Goal: Transaction & Acquisition: Purchase product/service

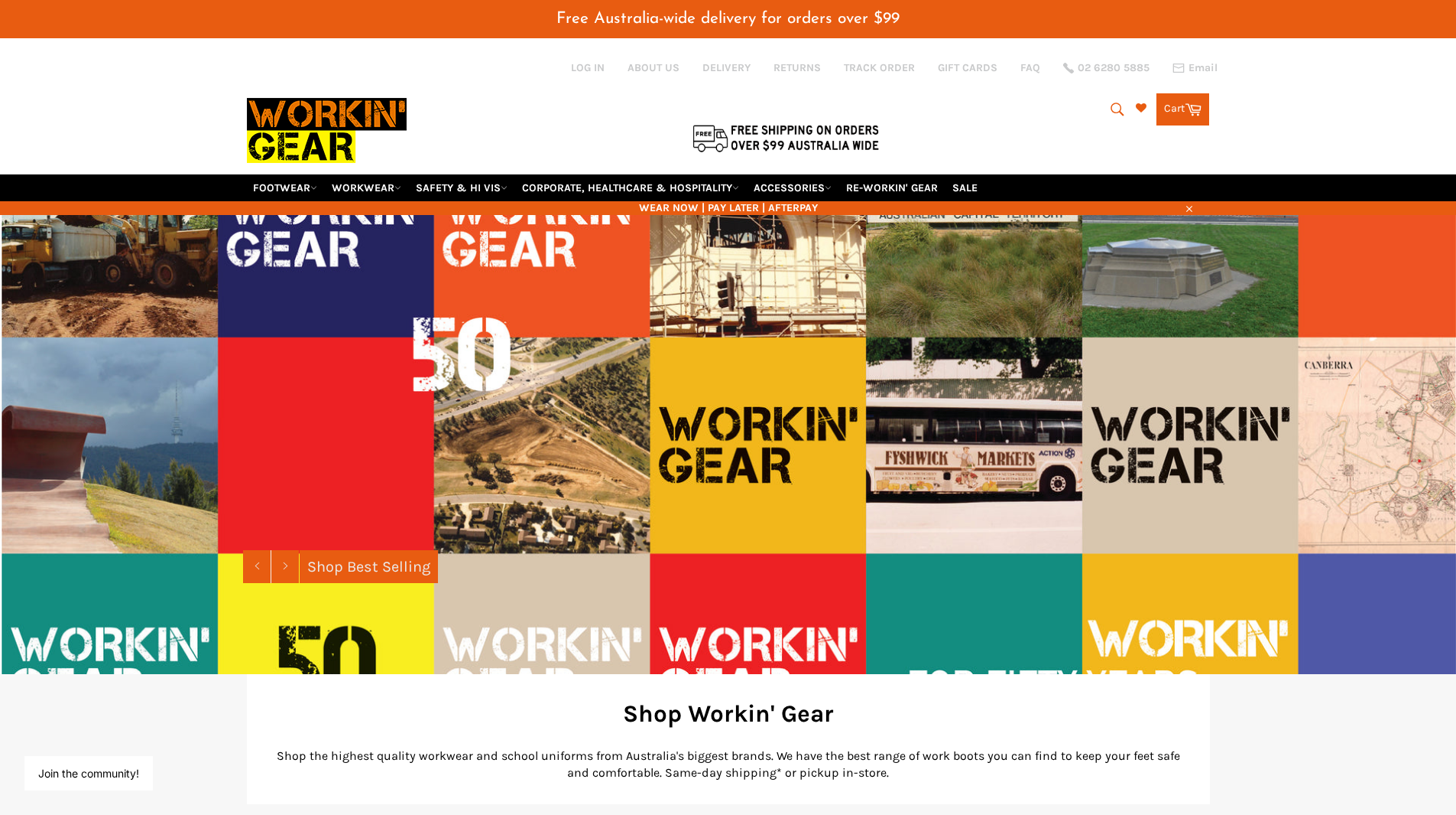
click at [1118, 111] on icon "submit" at bounding box center [1117, 109] width 17 height 17
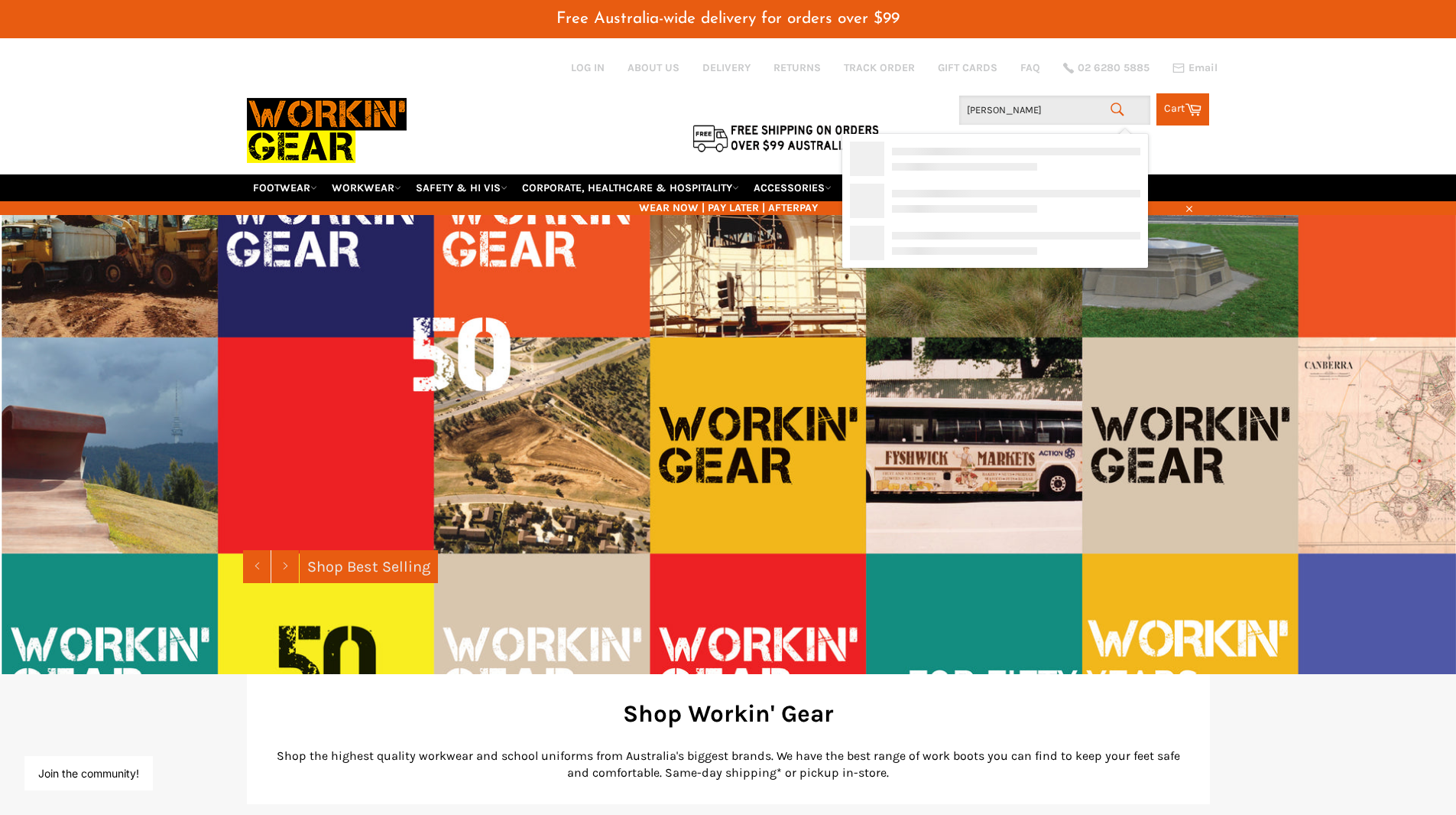
type input "campbell"
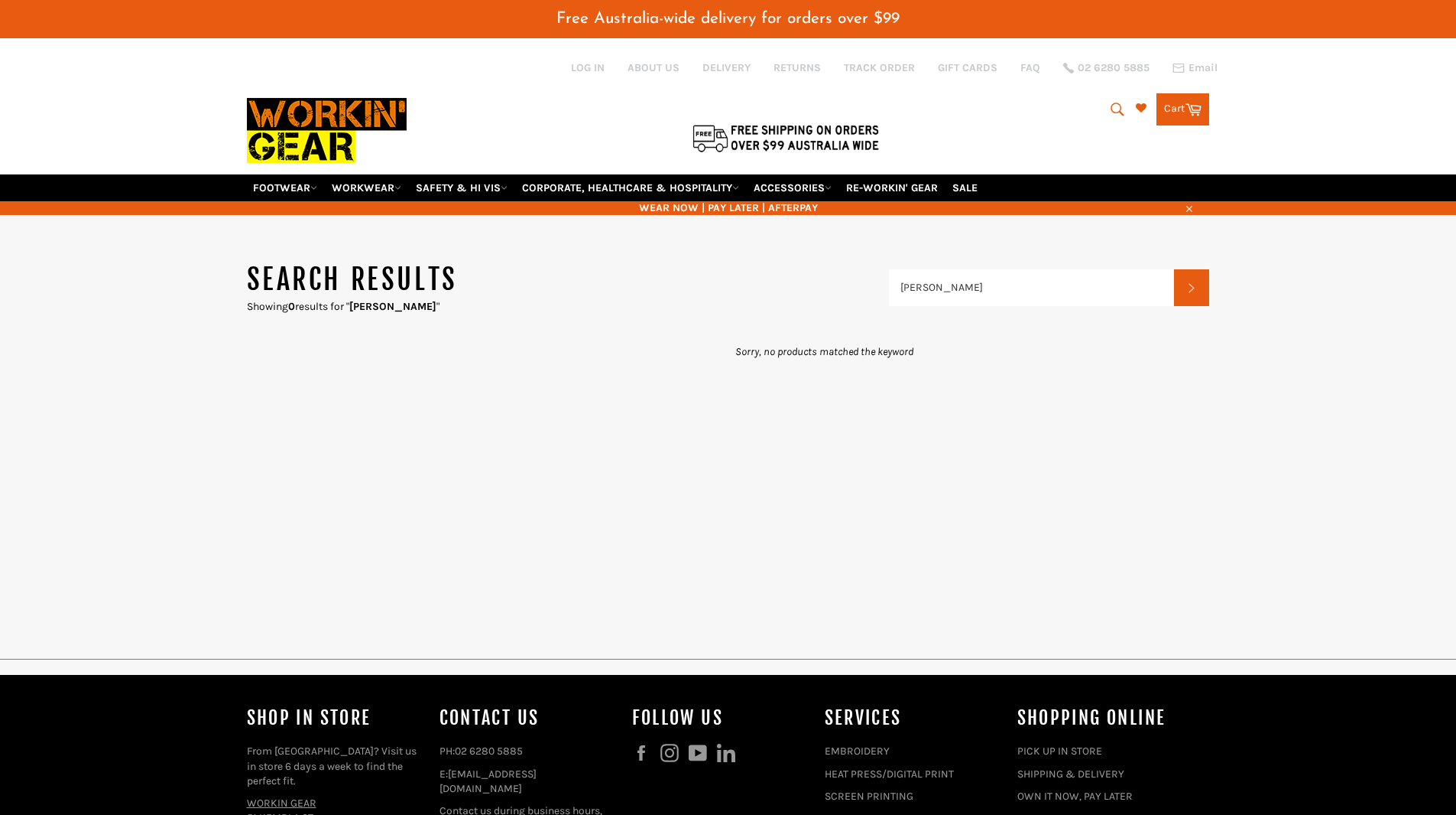
click at [1119, 106] on icon "submit" at bounding box center [1117, 109] width 17 height 17
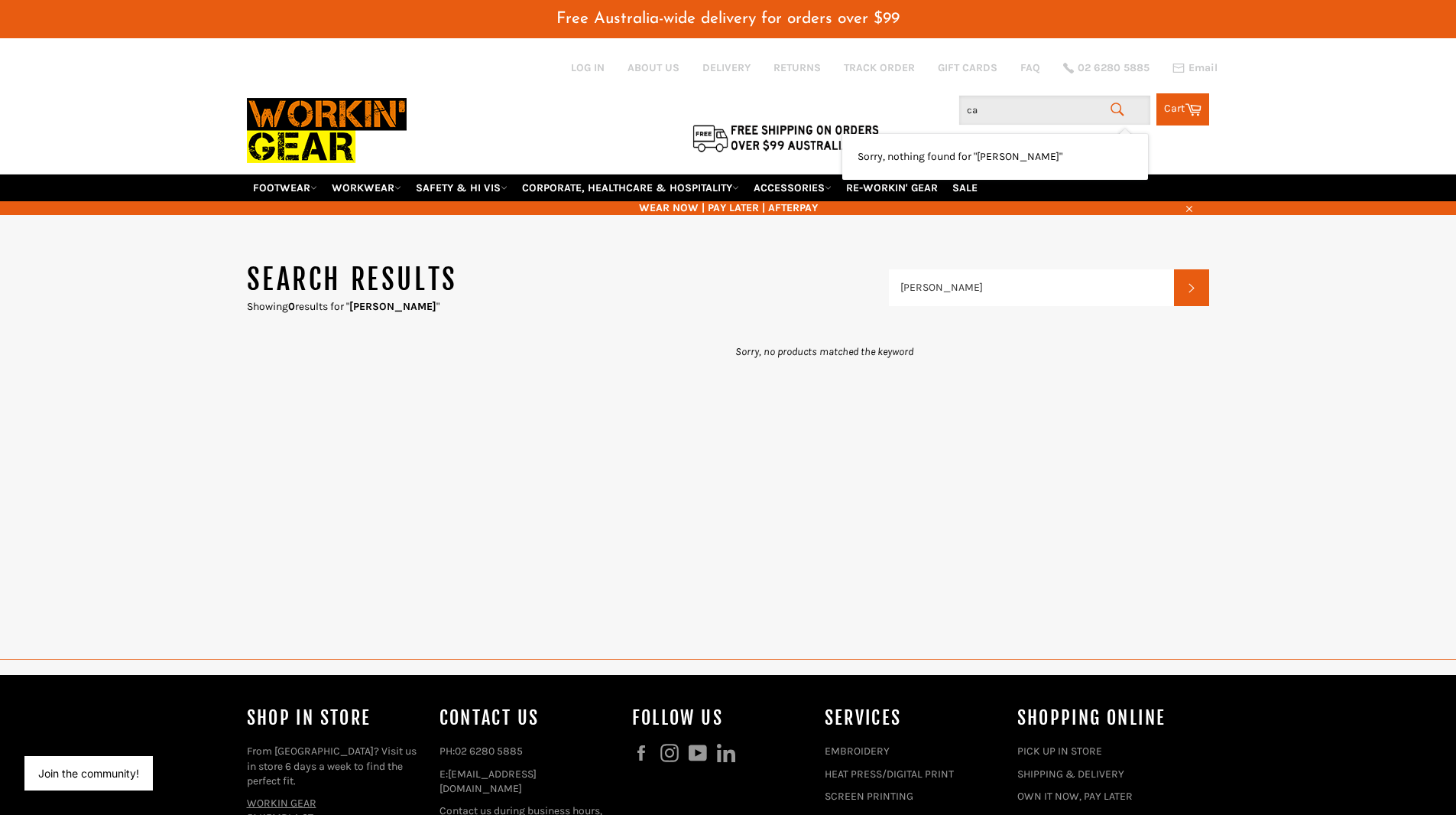
type input "c"
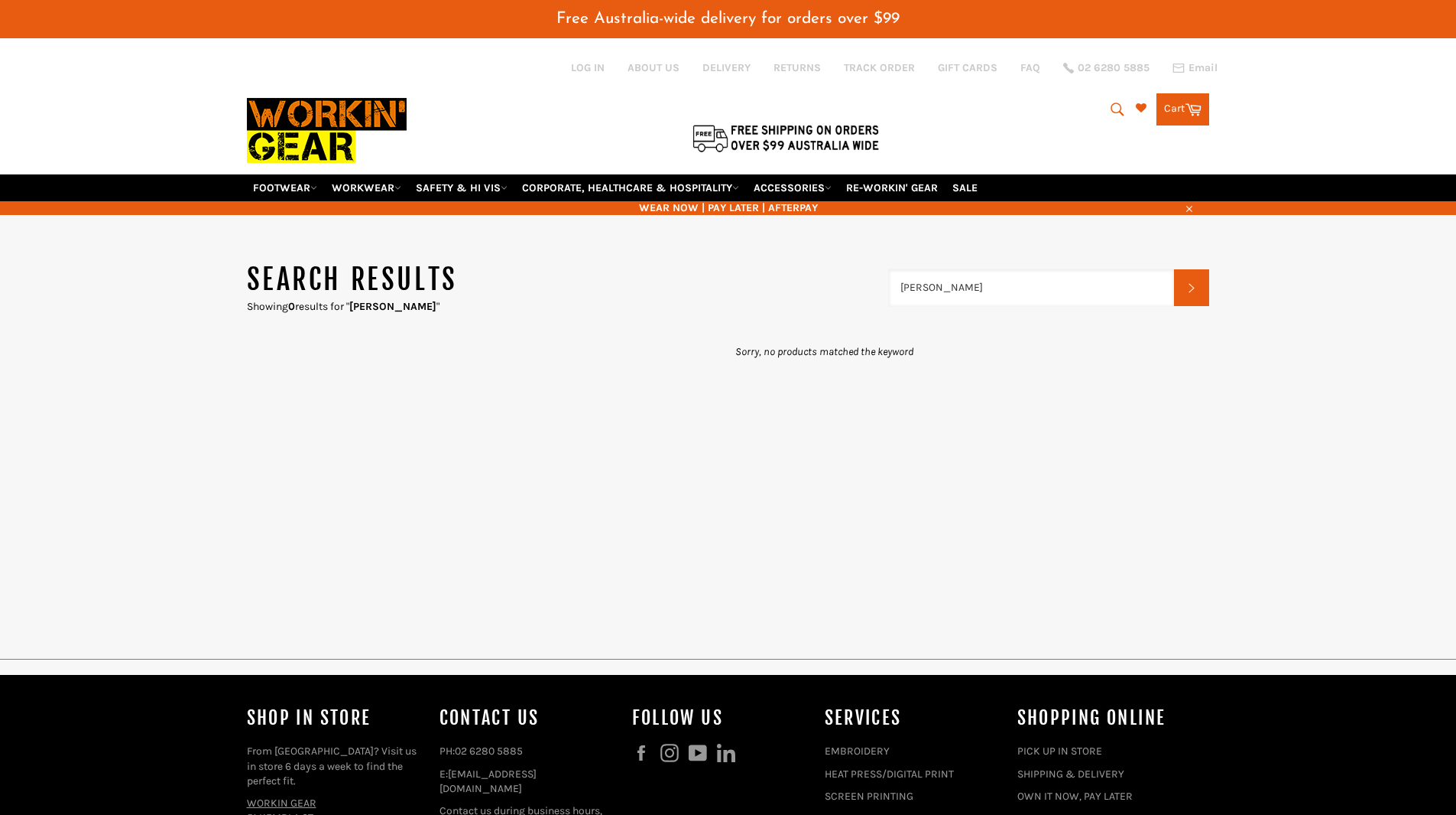
drag, startPoint x: 996, startPoint y: 294, endPoint x: 892, endPoint y: 305, distance: 104.6
click at [892, 305] on input "campbel" at bounding box center [1031, 287] width 286 height 37
type input "school"
click at [321, 119] on img at bounding box center [326, 130] width 159 height 86
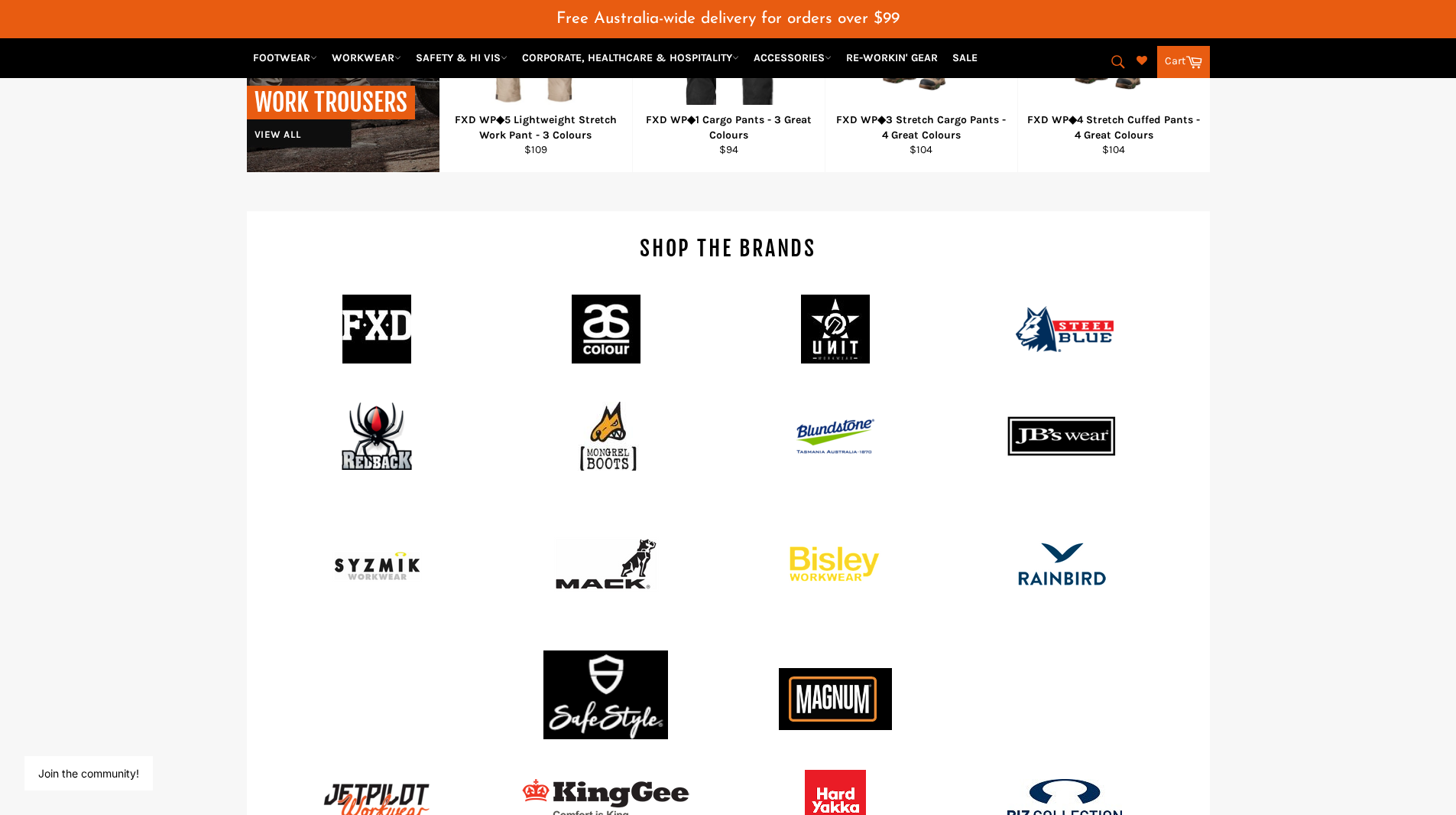
scroll to position [1530, 0]
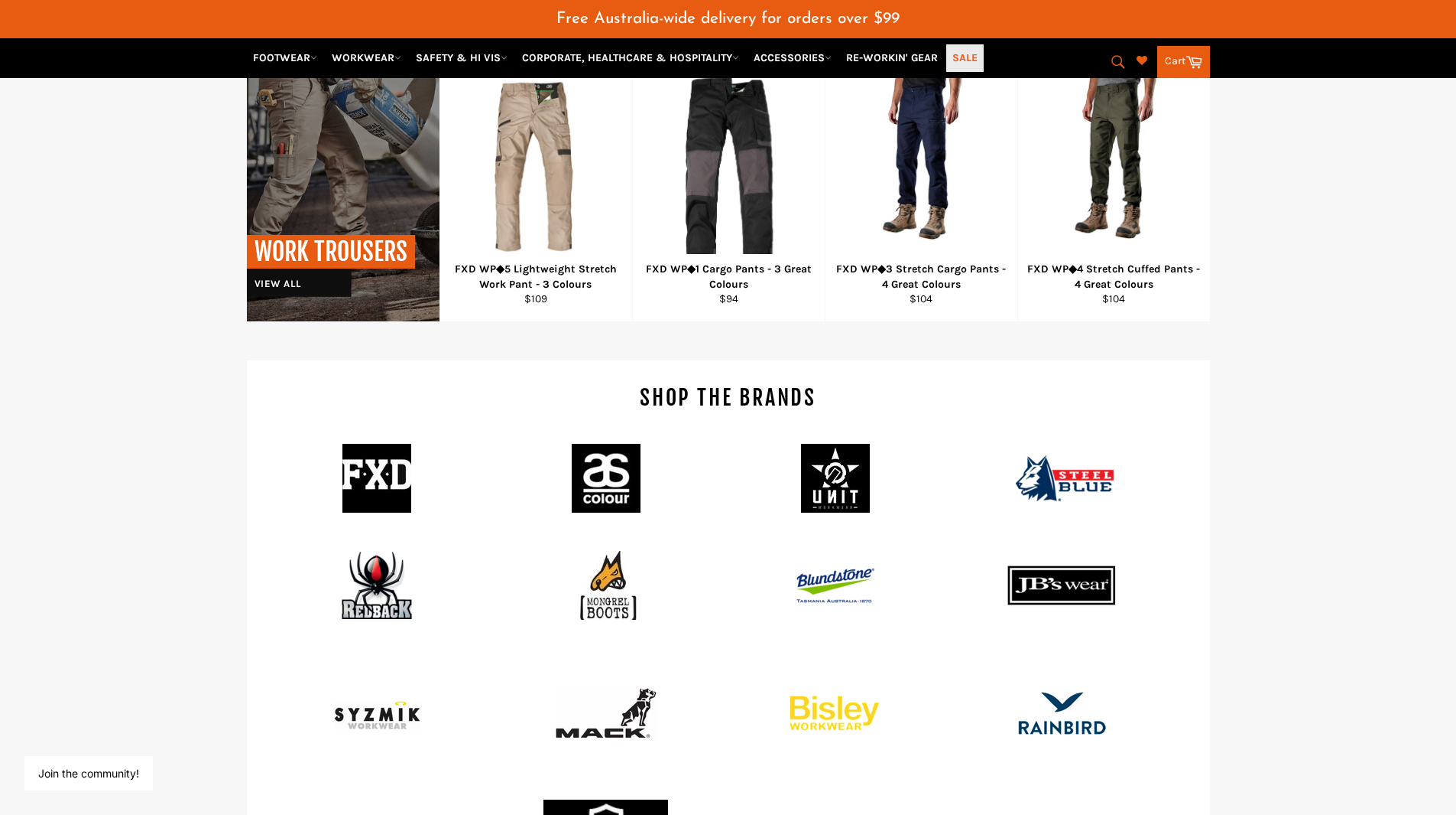
click at [978, 56] on link "SALE" at bounding box center [965, 57] width 38 height 27
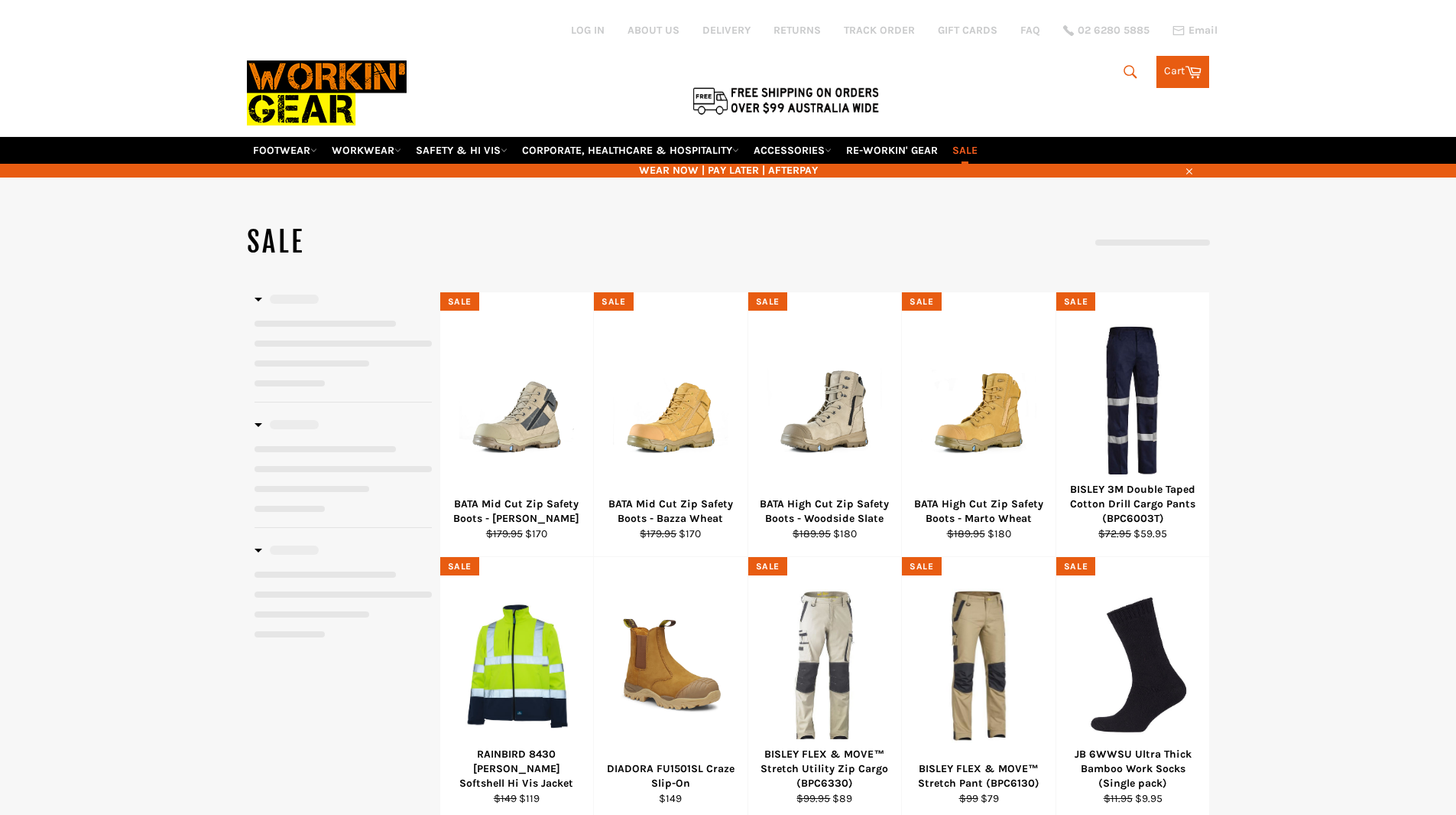
select select "**********"
